Goal: Information Seeking & Learning: Find specific fact

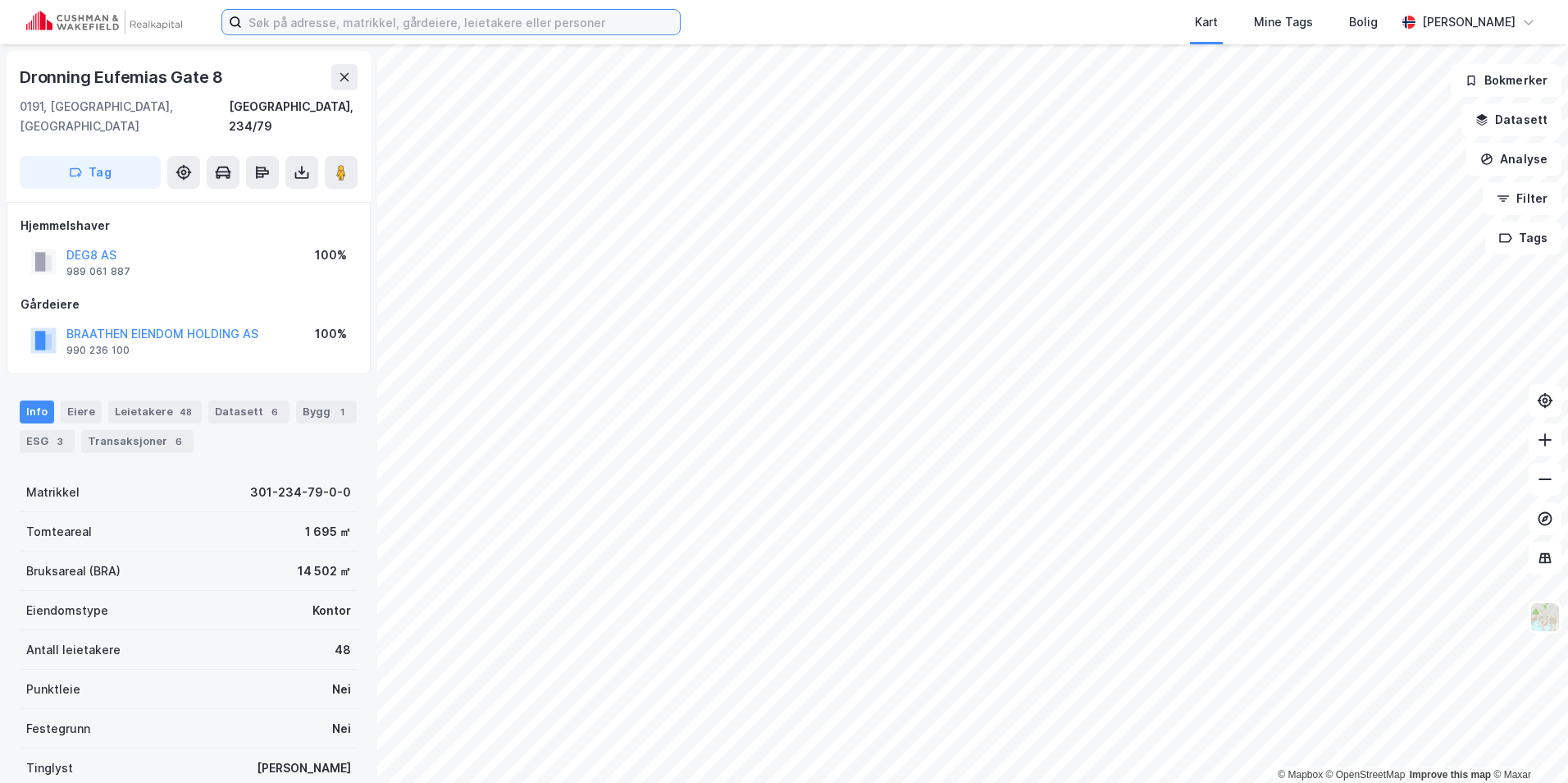
click at [302, 23] on input at bounding box center [461, 22] width 438 height 24
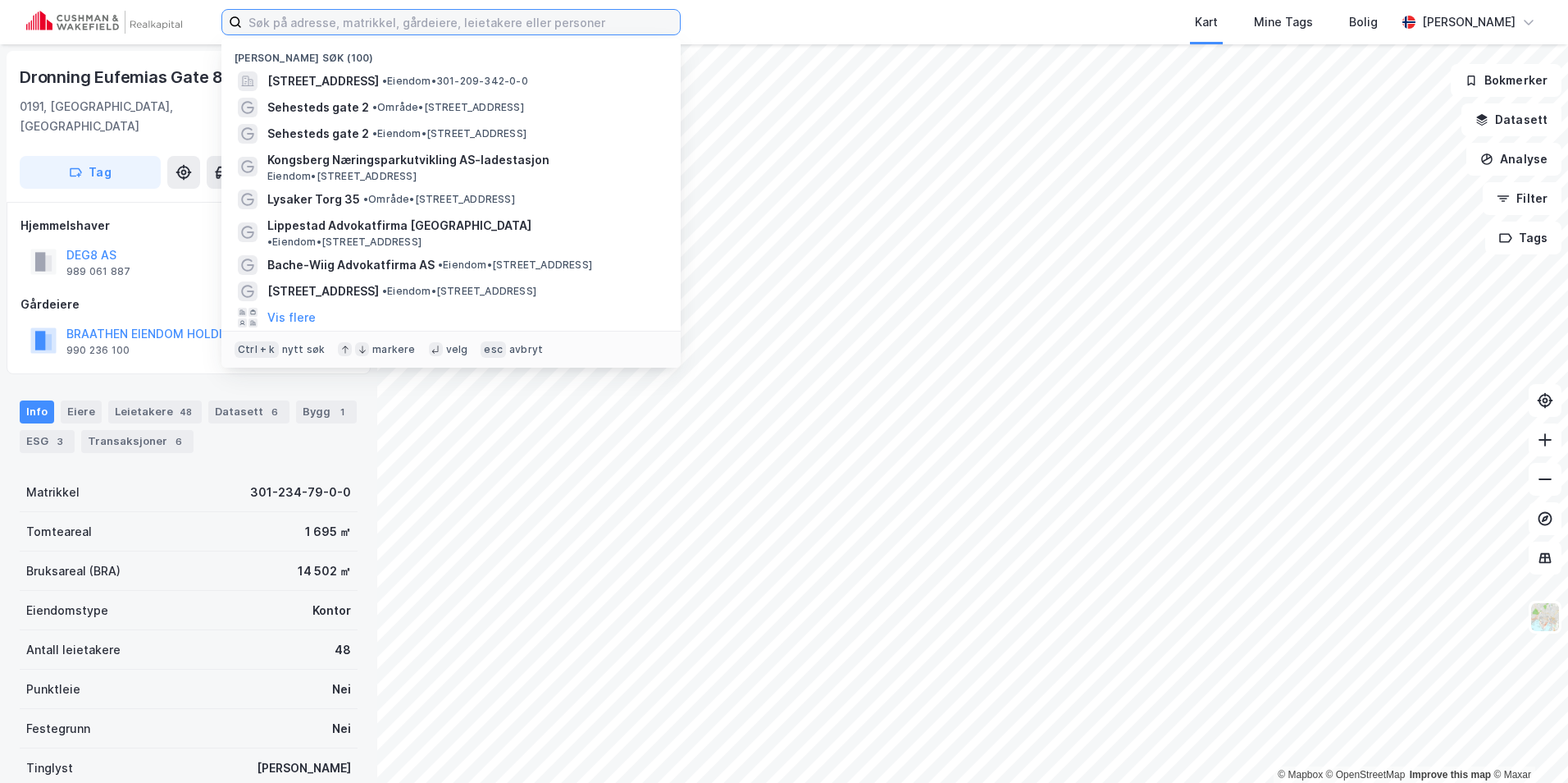
paste input "[PERSON_NAME][STREET_ADDRESS] AS"
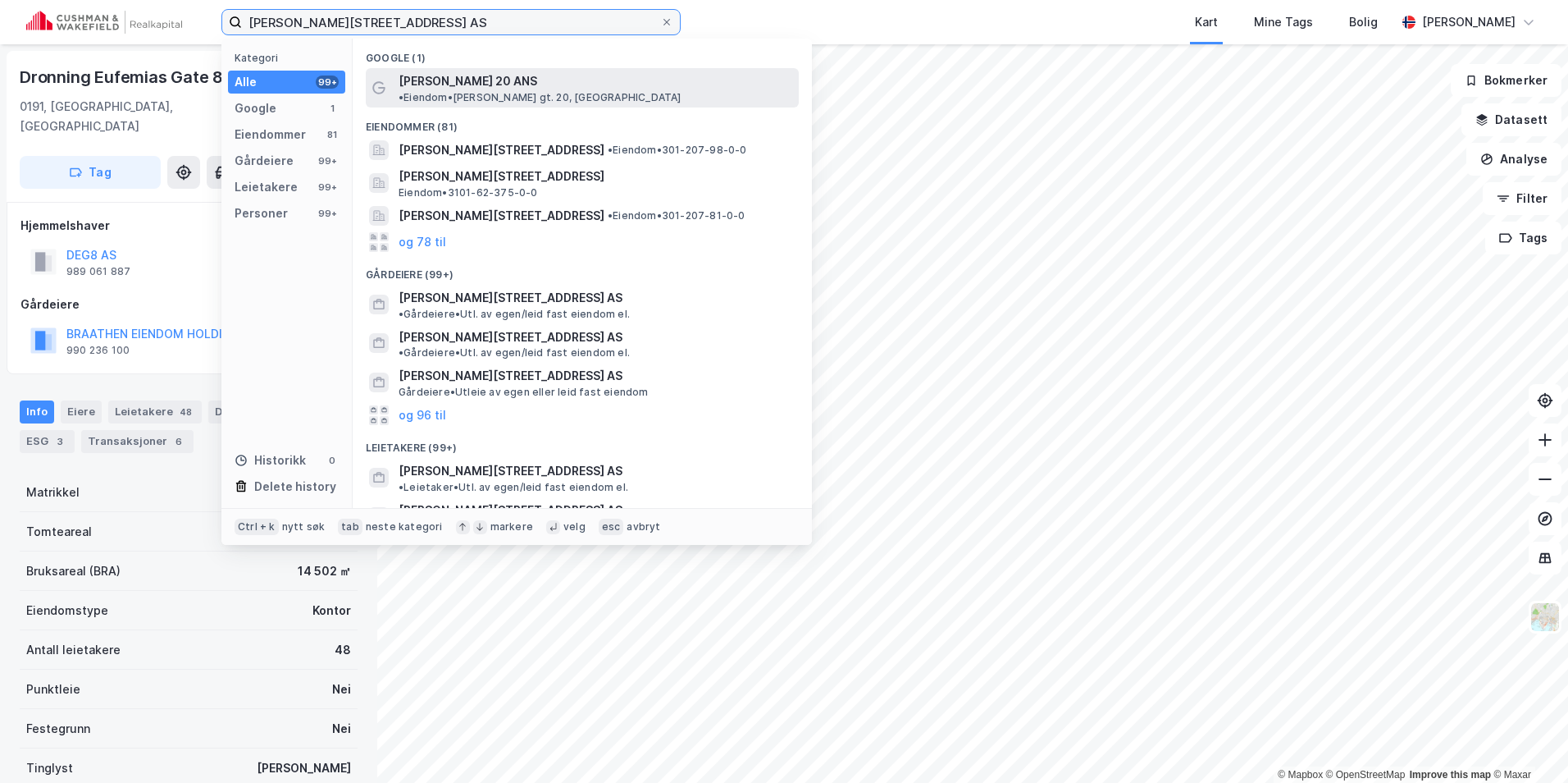
type input "[PERSON_NAME][STREET_ADDRESS] AS"
click at [479, 73] on span "[PERSON_NAME] 20 ANS" at bounding box center [468, 81] width 139 height 20
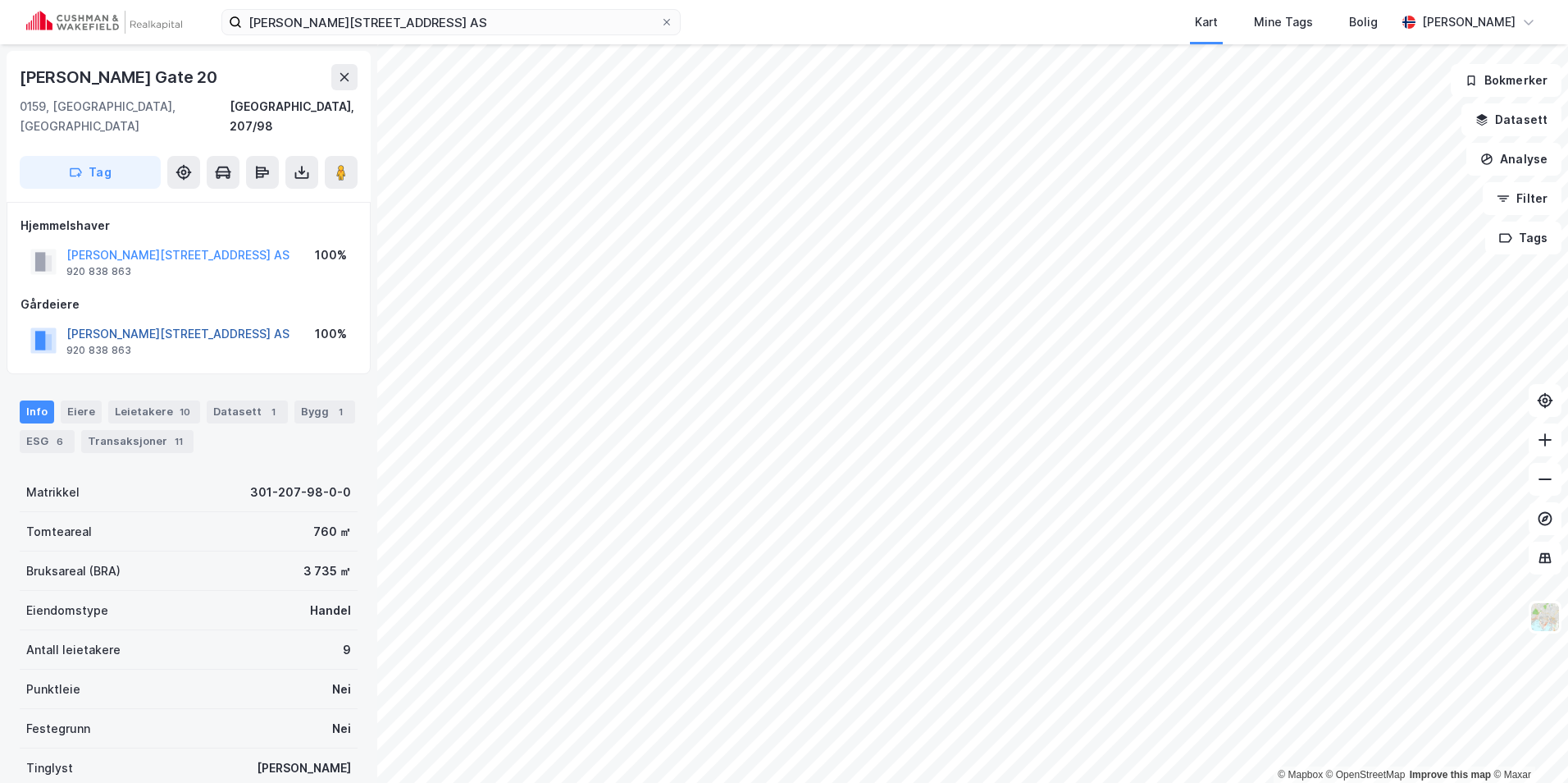
click at [0, 0] on button "[PERSON_NAME][STREET_ADDRESS] AS" at bounding box center [0, 0] width 0 height 0
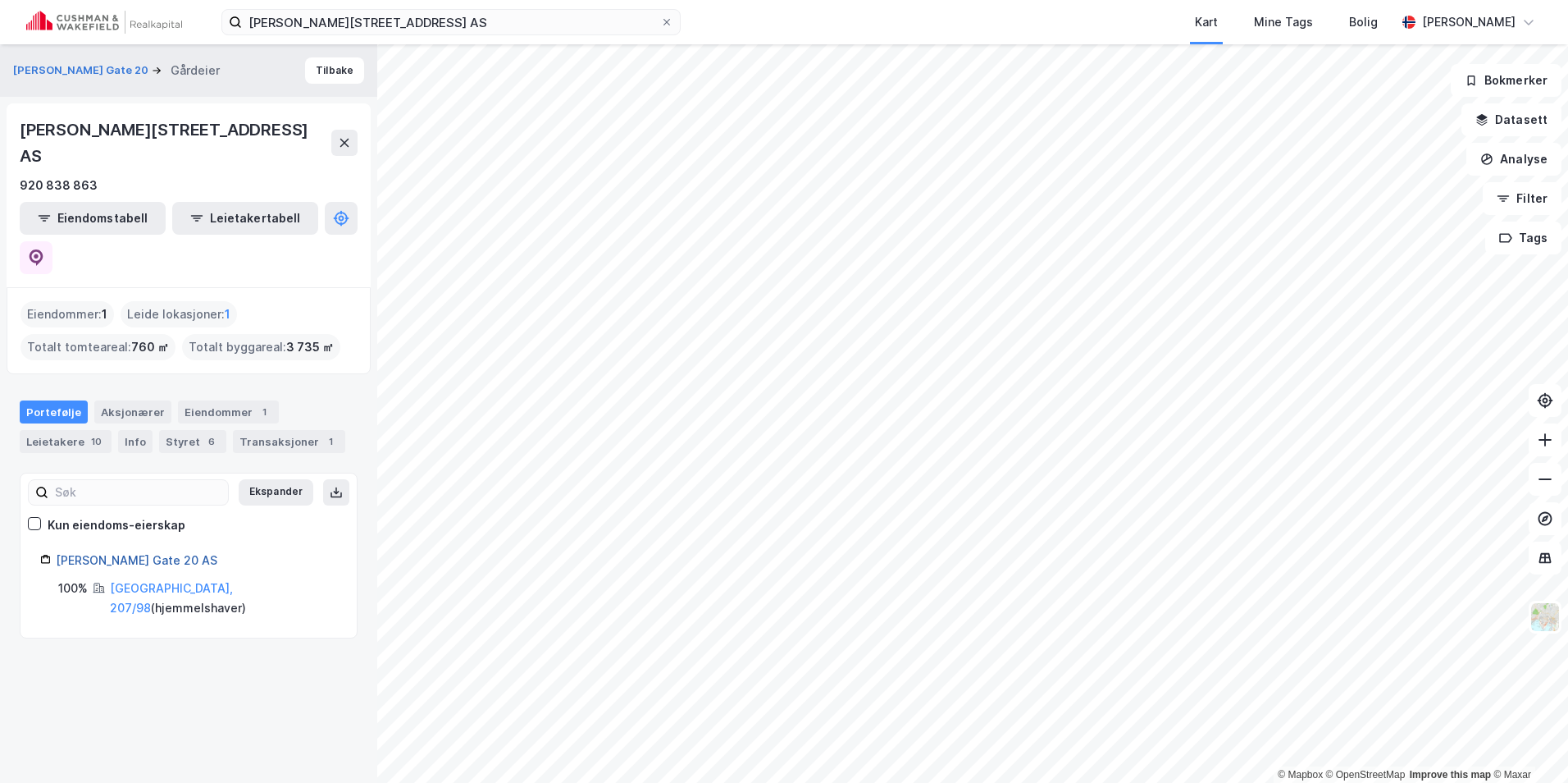
click at [113, 553] on link "[PERSON_NAME] Gate 20 AS" at bounding box center [136, 560] width 161 height 14
click at [153, 553] on link "[PERSON_NAME] Gate 20 AS" at bounding box center [136, 560] width 161 height 14
click at [238, 400] on div "Eiendommer 1" at bounding box center [228, 411] width 101 height 23
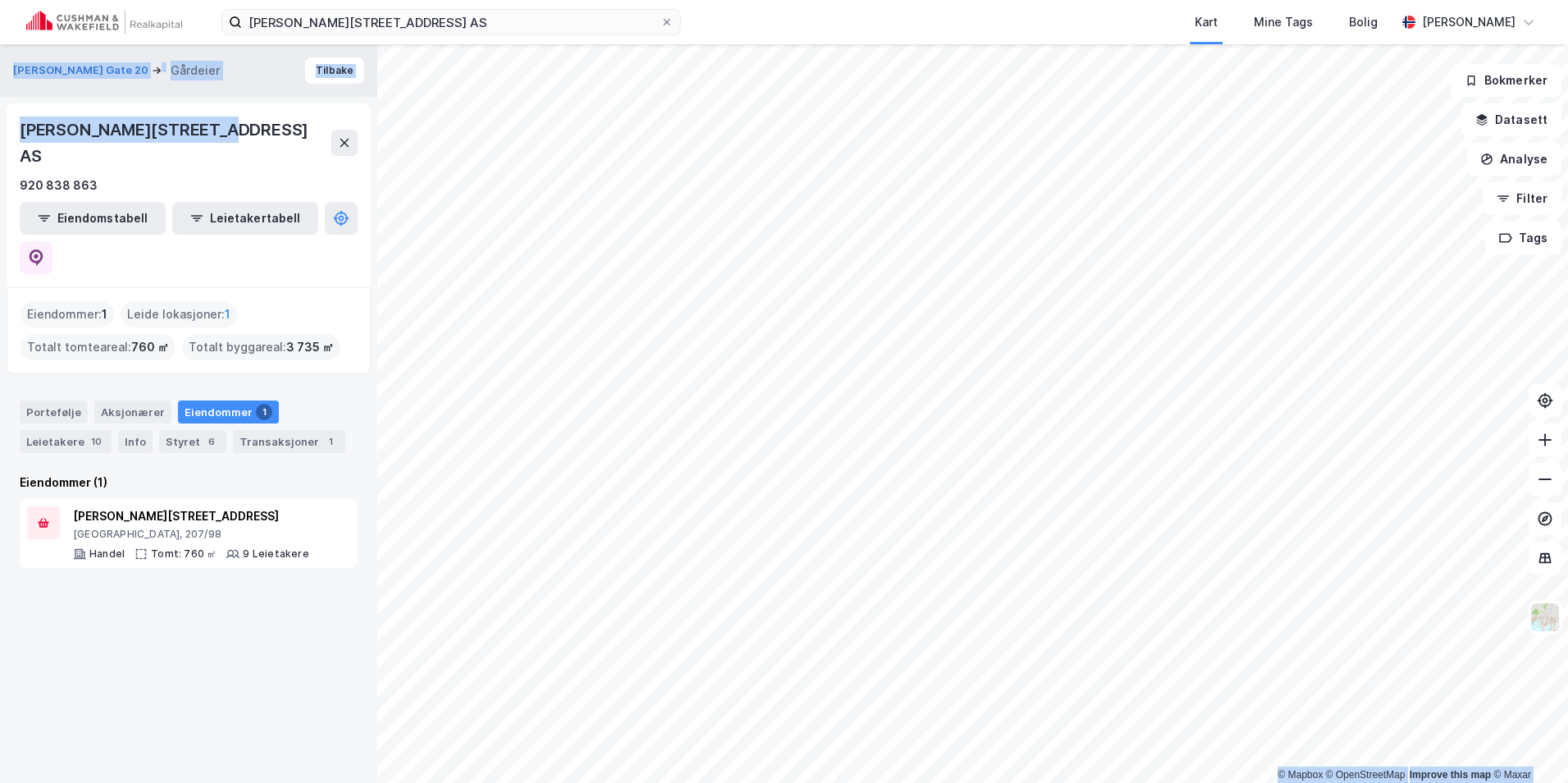
drag, startPoint x: 226, startPoint y: 122, endPoint x: -20, endPoint y: 111, distance: 246.2
click at [0, 111] on html "[PERSON_NAME][STREET_ADDRESS] AS Kart Mine Tags Bolig [PERSON_NAME] © Mapbox © …" at bounding box center [784, 391] width 1568 height 783
click at [235, 122] on div "[PERSON_NAME][STREET_ADDRESS] AS" at bounding box center [189, 142] width 337 height 53
drag, startPoint x: 212, startPoint y: 133, endPoint x: 9, endPoint y: 137, distance: 203.0
click at [9, 137] on div "[PERSON_NAME][STREET_ADDRESS] AS 920 838 863 Eiendomstabell Leietakertabell" at bounding box center [189, 196] width 364 height 184
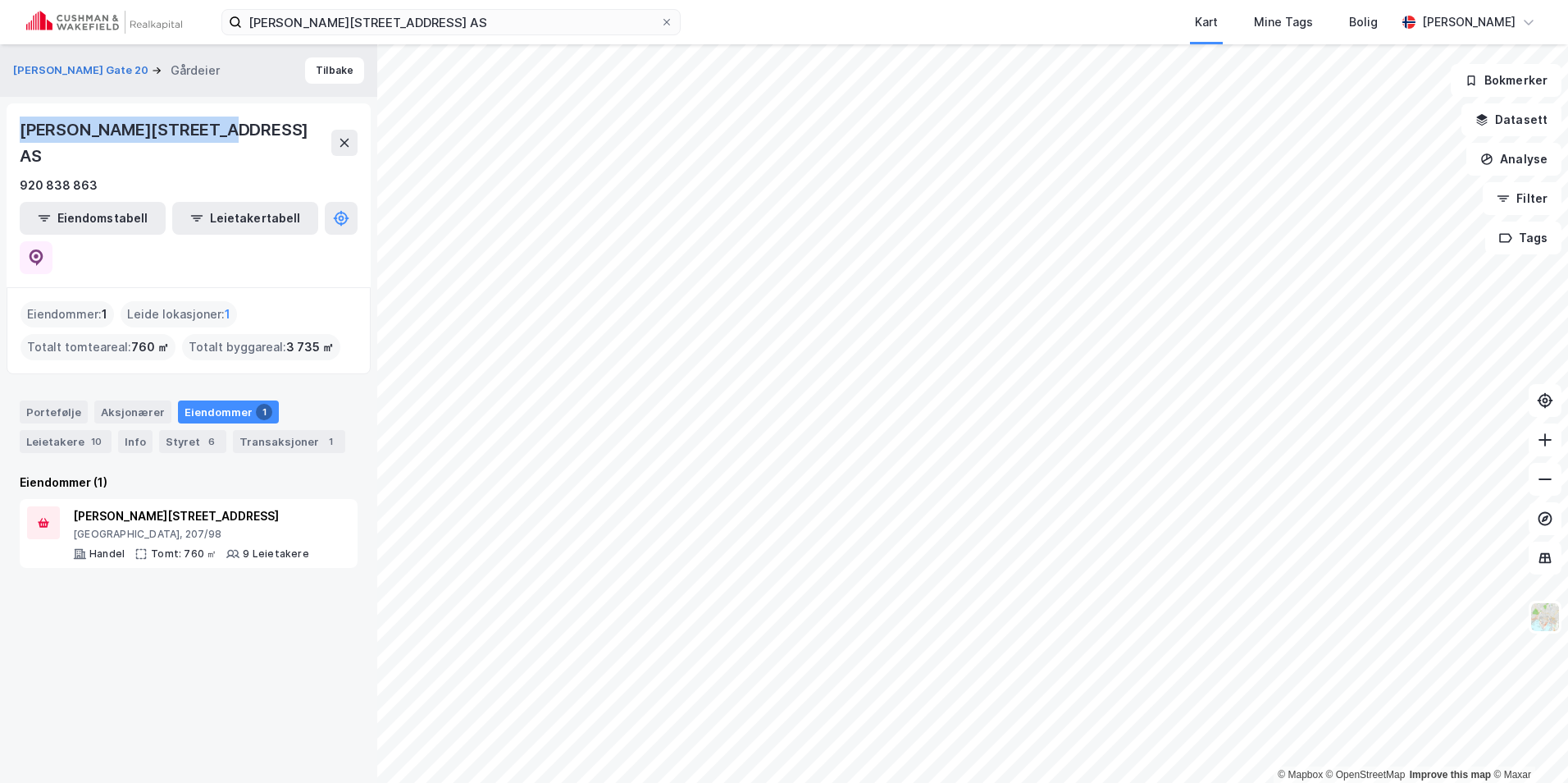
copy div "[PERSON_NAME][STREET_ADDRESS] AS"
